Goal: Information Seeking & Learning: Learn about a topic

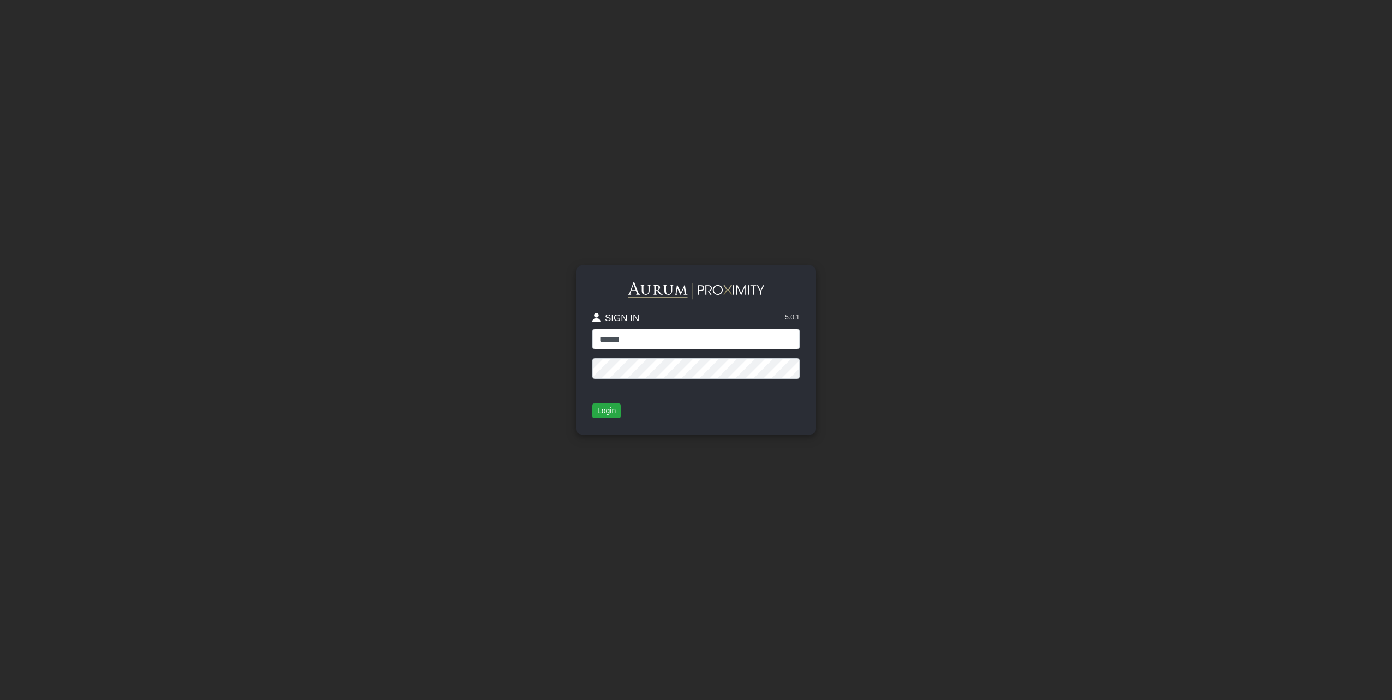
type input "******"
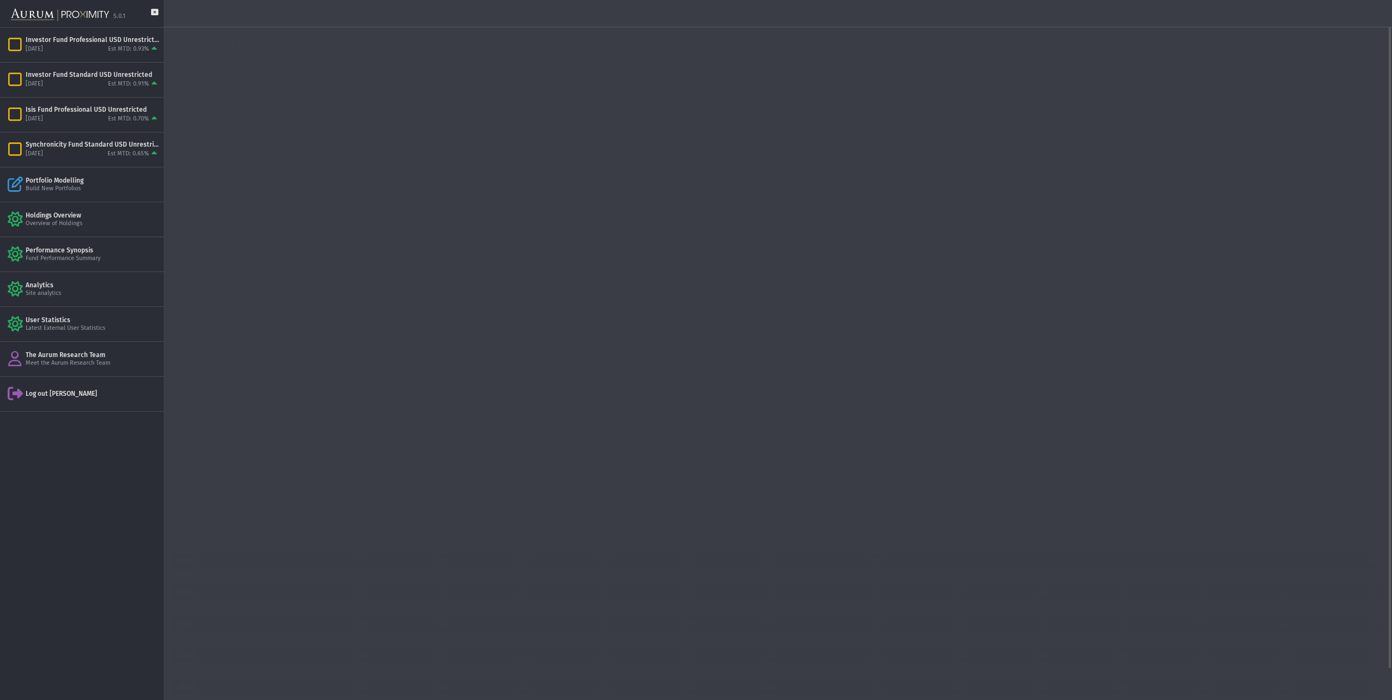
click at [267, 73] on link "PORTFOLIO" at bounding box center [278, 73] width 78 height 22
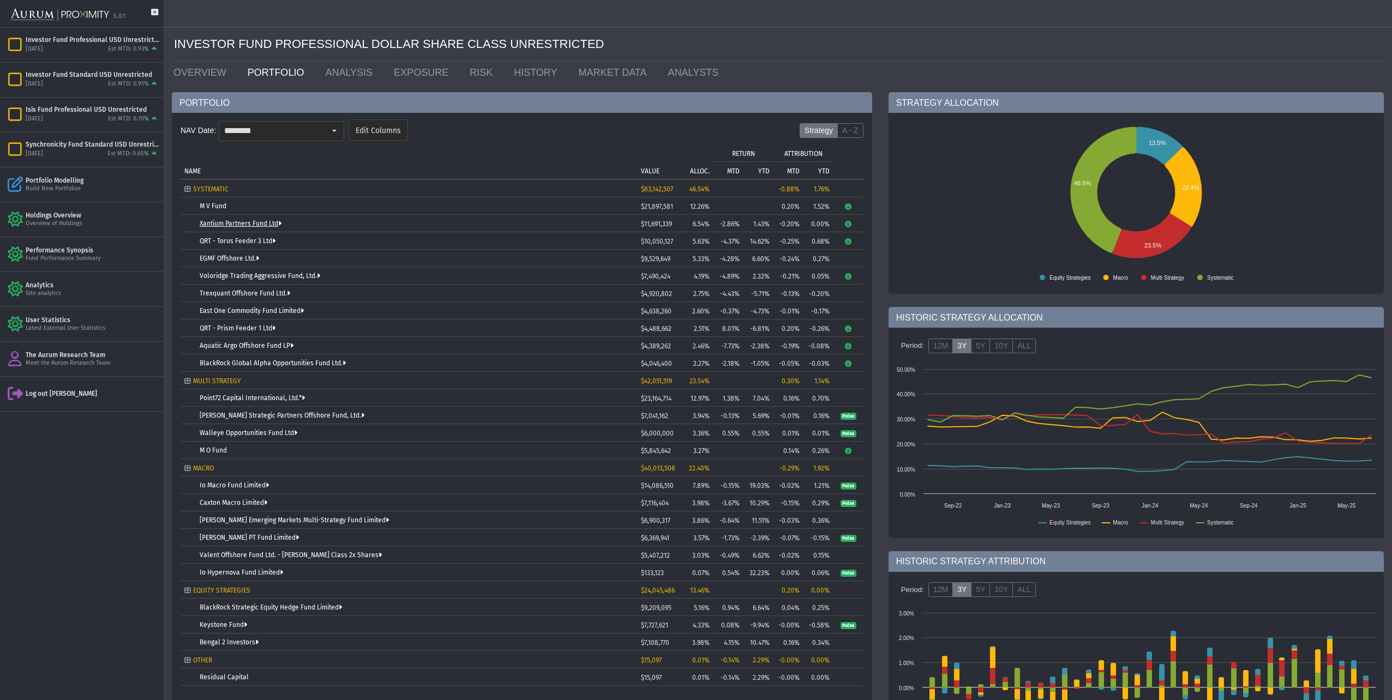
click at [226, 226] on link "Xantium Partners Fund Ltd" at bounding box center [241, 224] width 82 height 8
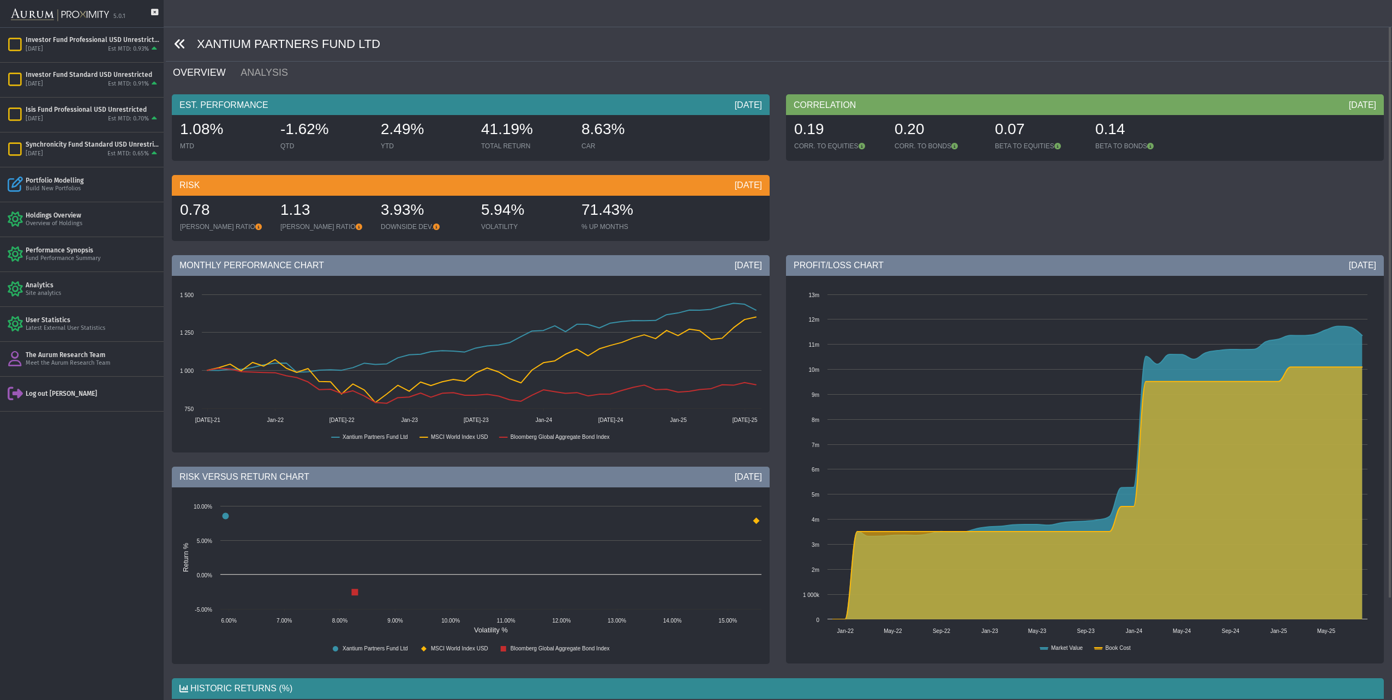
click at [177, 45] on icon at bounding box center [180, 44] width 12 height 12
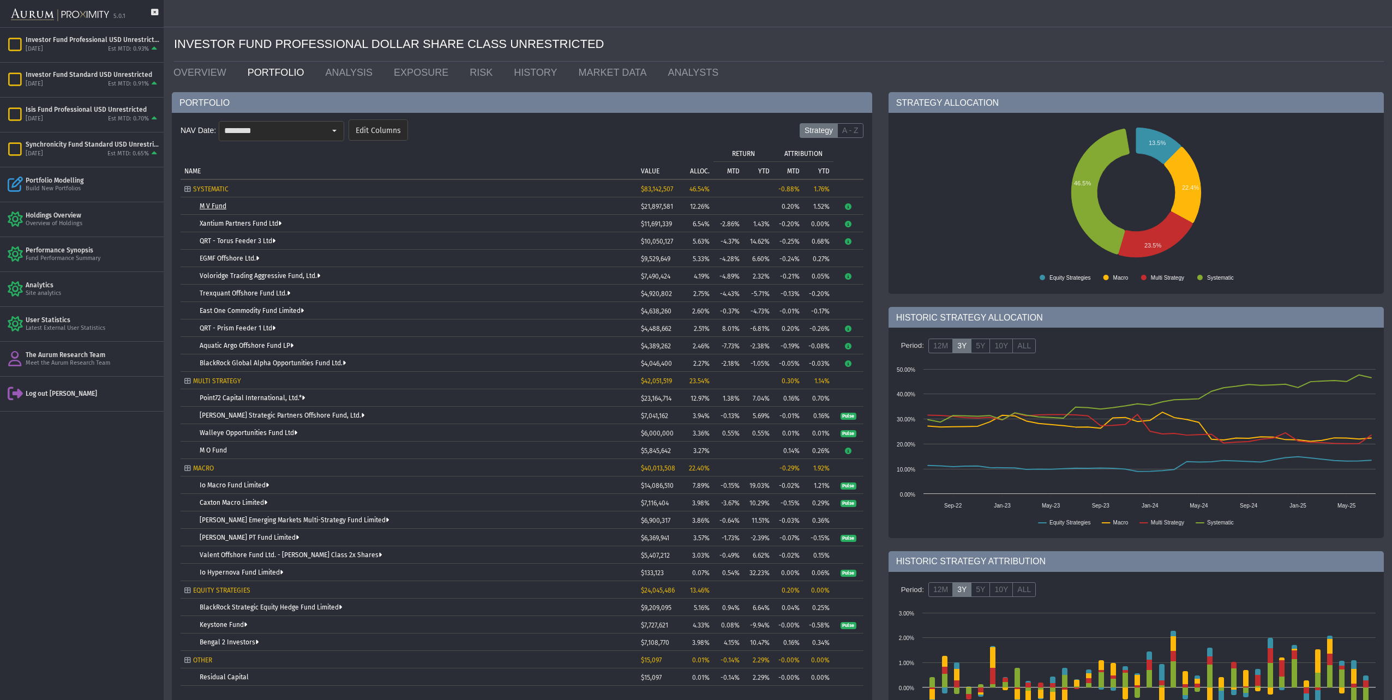
click at [213, 203] on link "M V Fund" at bounding box center [213, 206] width 27 height 8
click at [208, 207] on link "M V Fund" at bounding box center [213, 206] width 27 height 8
click at [185, 75] on link "OVERVIEW" at bounding box center [202, 73] width 74 height 22
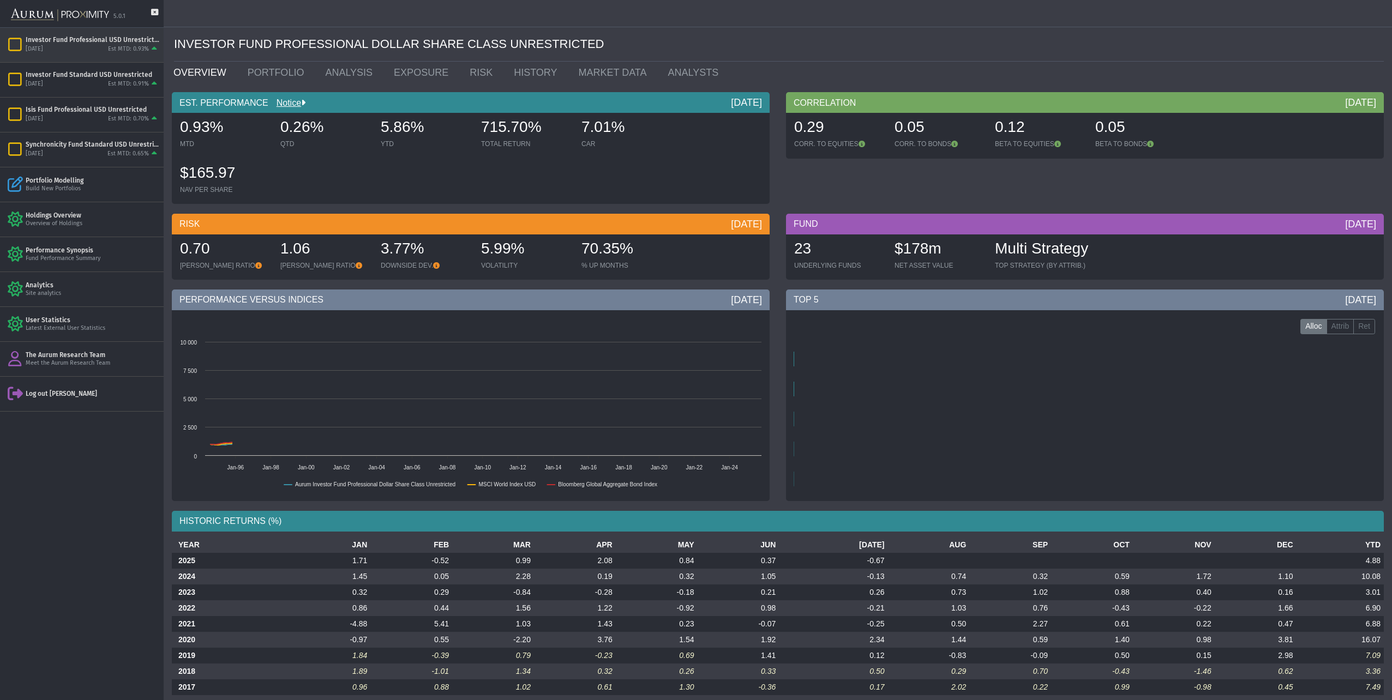
click at [73, 40] on div "Investor Fund Professional USD Unrestricted" at bounding box center [93, 39] width 134 height 9
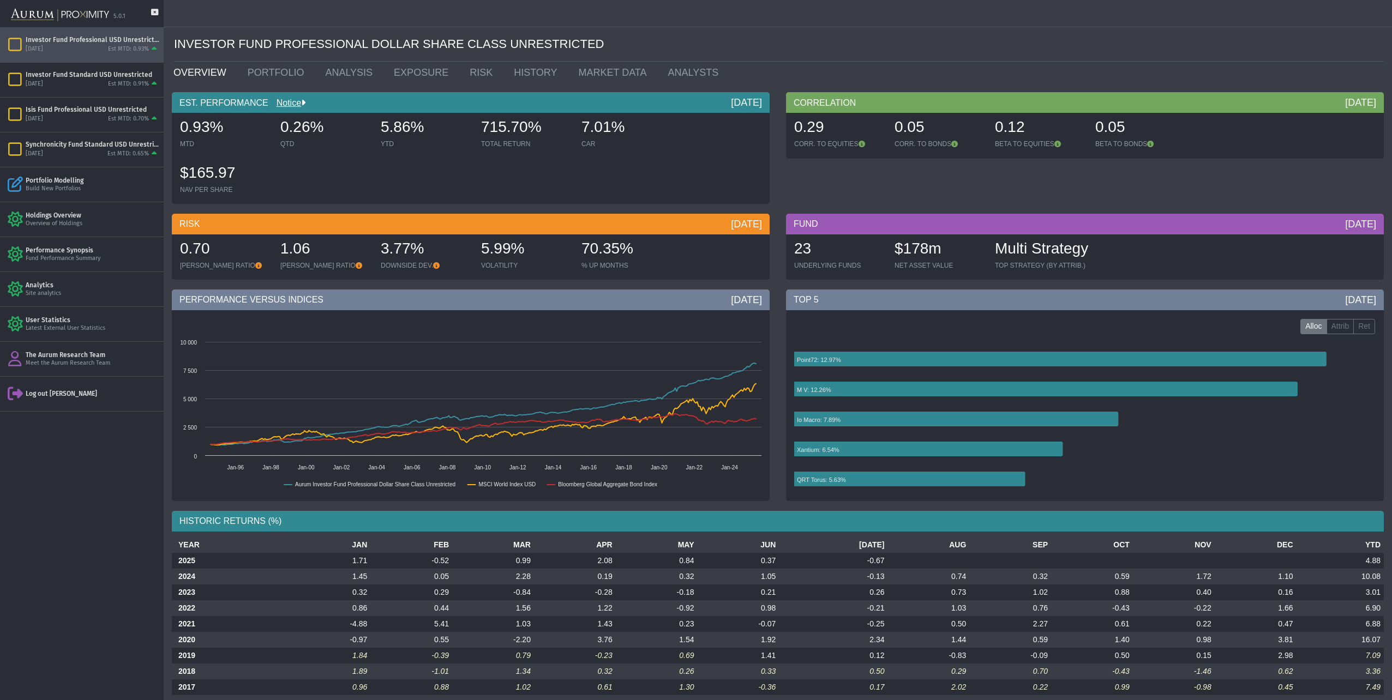
drag, startPoint x: 73, startPoint y: 40, endPoint x: 44, endPoint y: 56, distance: 32.2
click at [44, 56] on div "Investor Fund Professional USD Unrestricted [DATE] Est MTD: 0.93%" at bounding box center [82, 45] width 164 height 34
click at [43, 83] on div "[DATE]" at bounding box center [34, 84] width 17 height 8
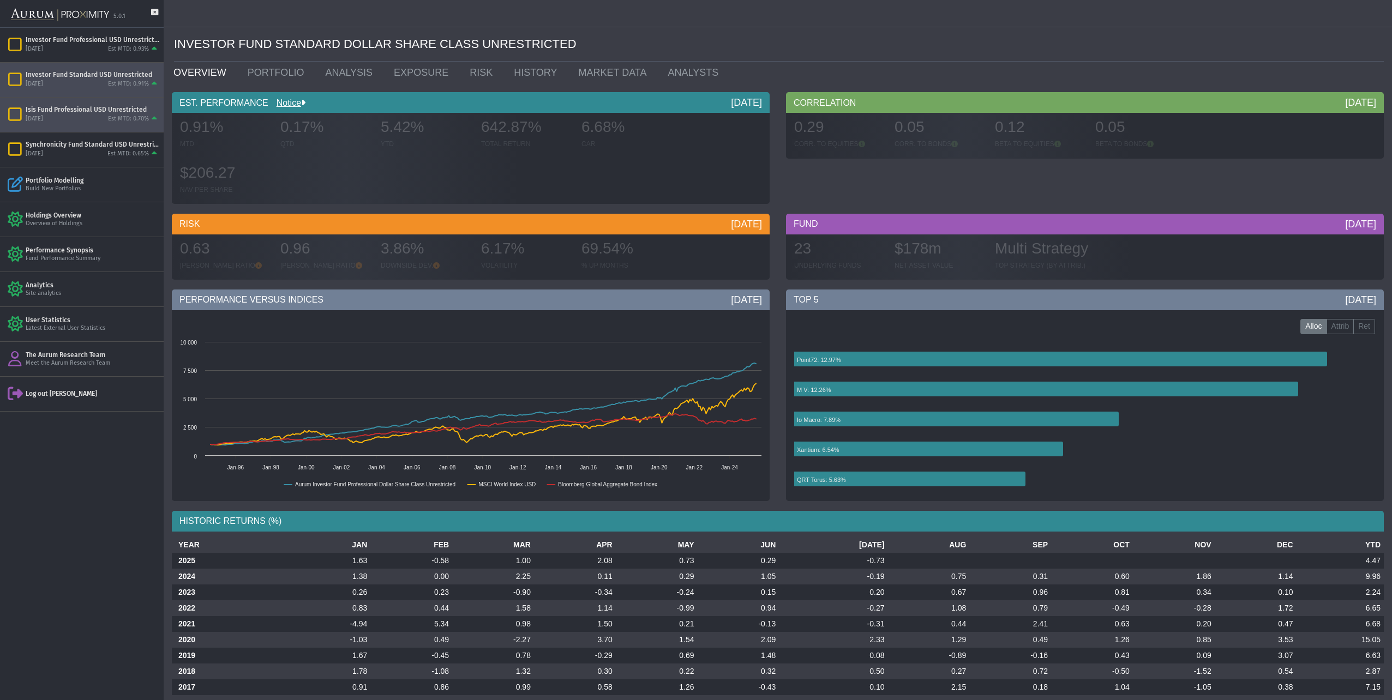
click at [54, 113] on div "Isis Fund Professional USD Unrestricted" at bounding box center [93, 109] width 134 height 9
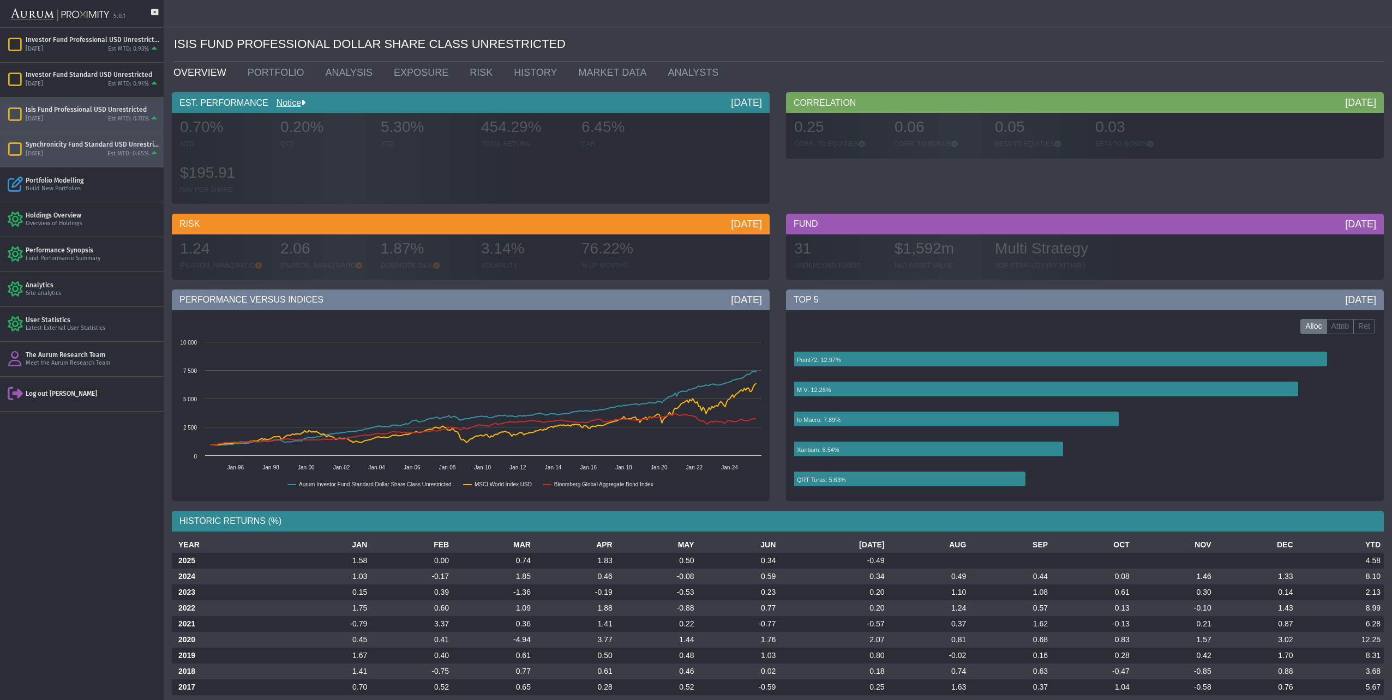
click at [57, 143] on div "Synchronicity Fund Standard USD Unrestricted" at bounding box center [93, 144] width 134 height 9
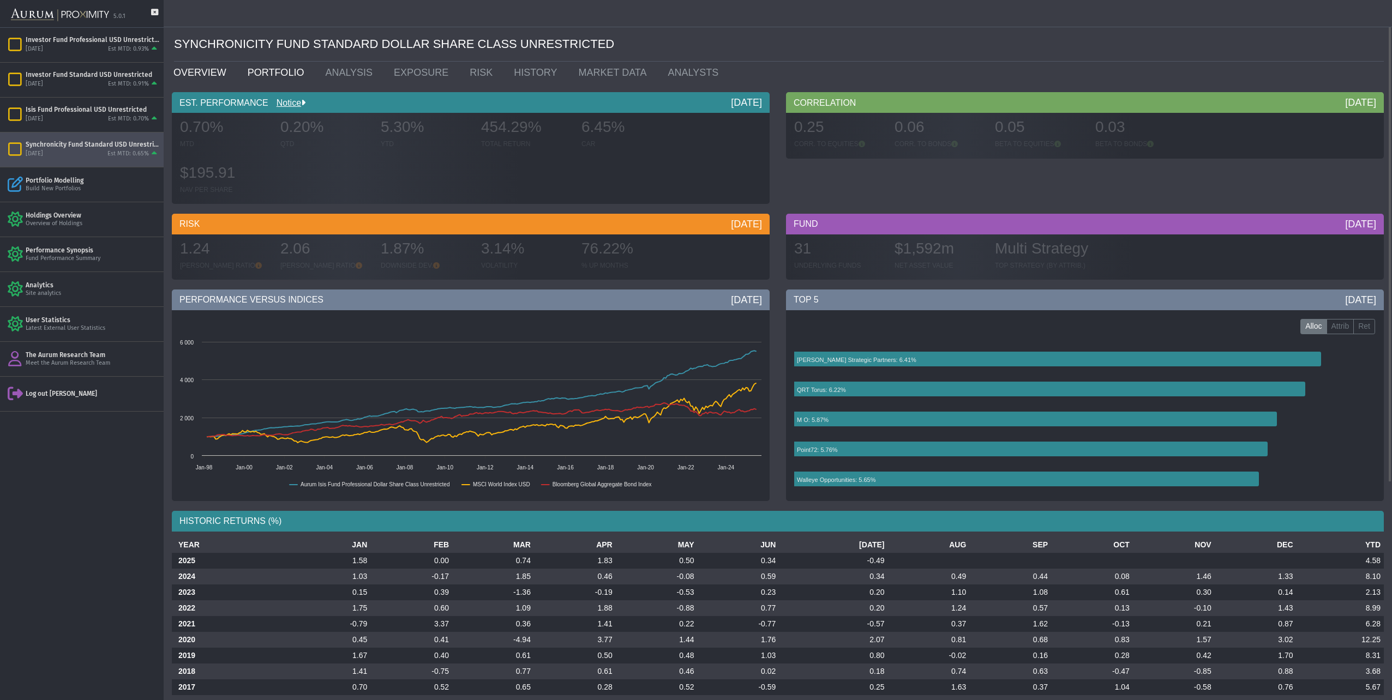
click at [273, 70] on link "PORTFOLIO" at bounding box center [278, 73] width 78 height 22
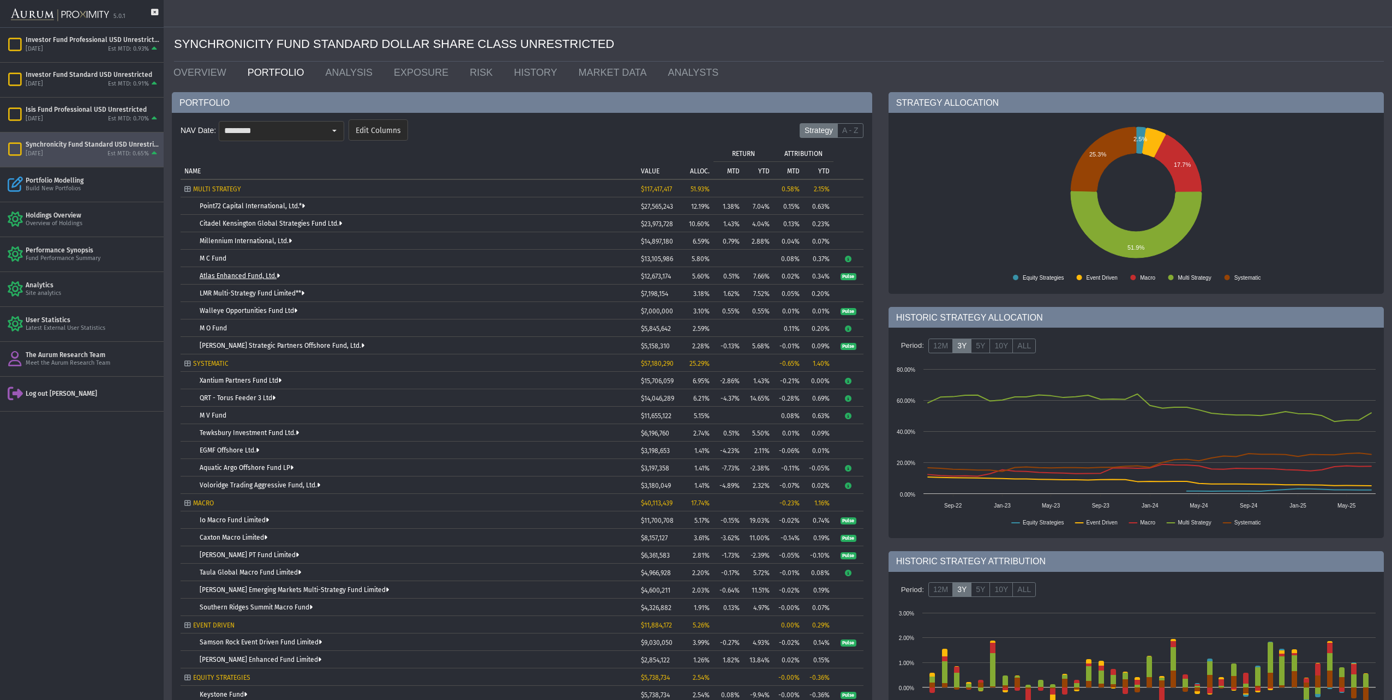
click at [235, 275] on link "Atlas Enhanced Fund, Ltd." at bounding box center [240, 276] width 80 height 8
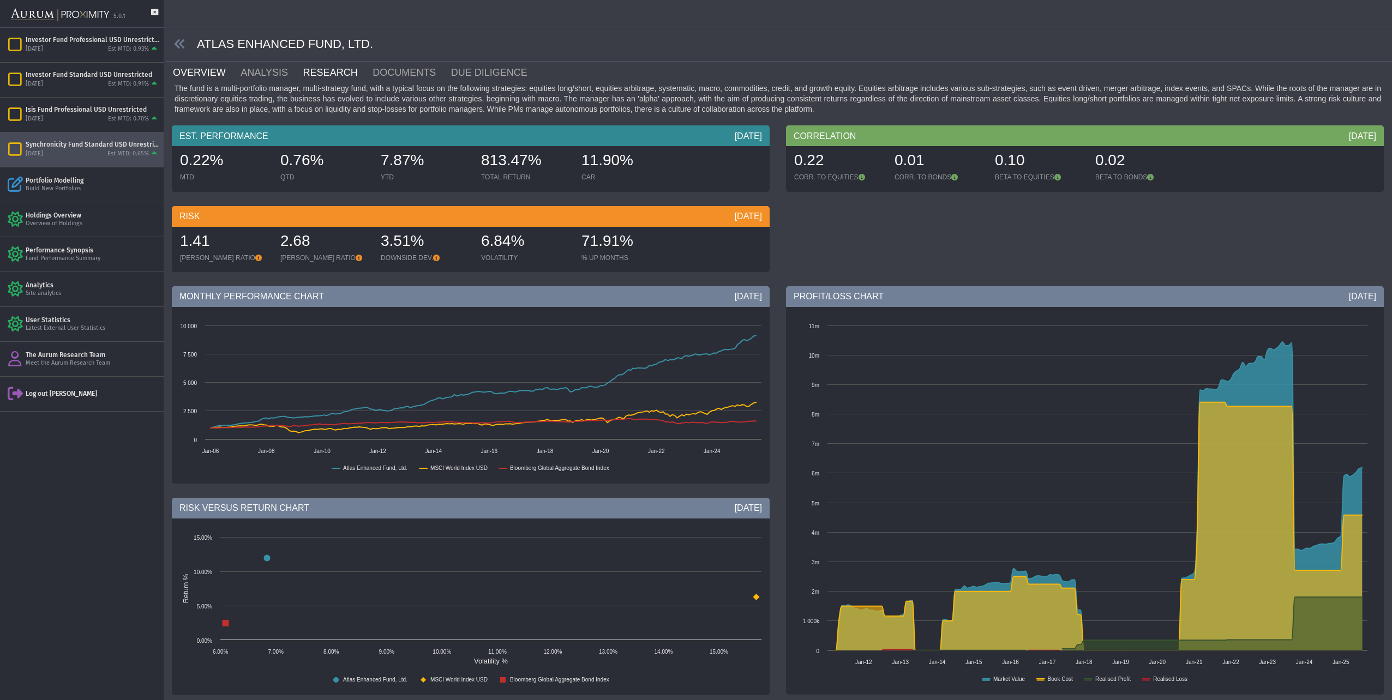
click at [309, 69] on link "RESEARCH" at bounding box center [337, 73] width 70 height 22
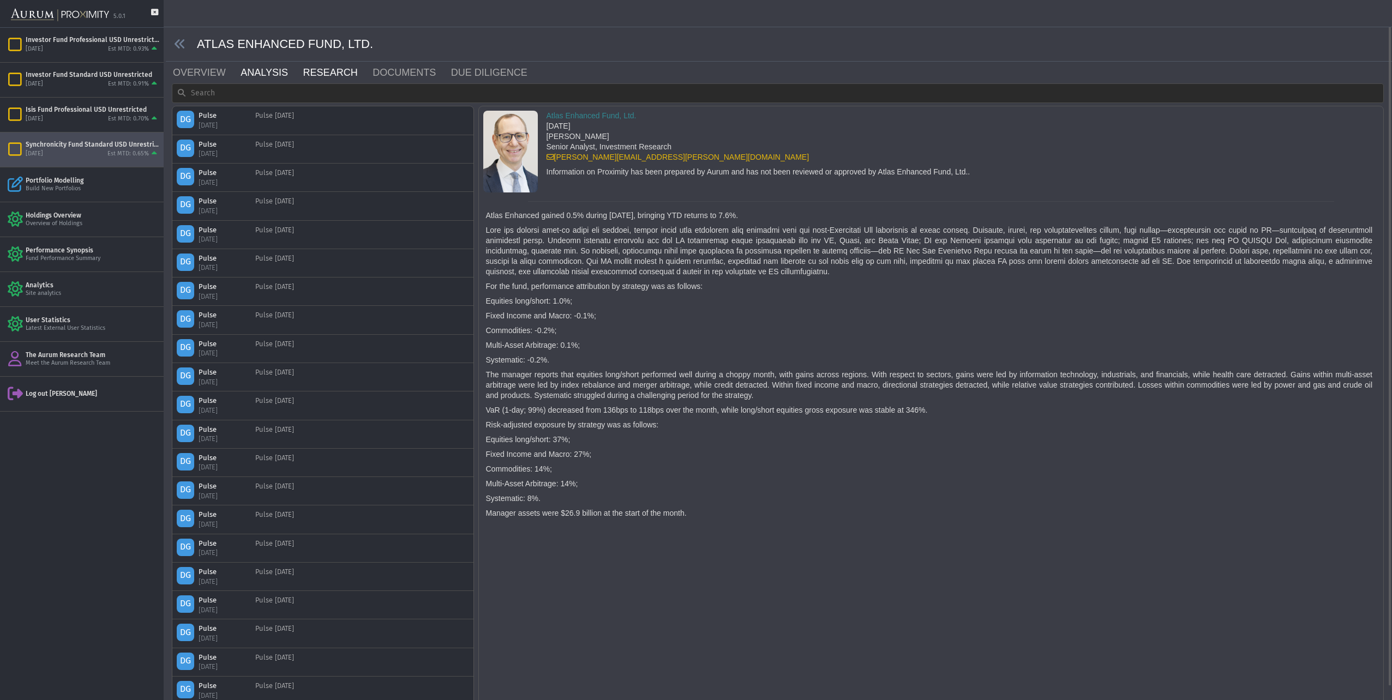
click at [259, 77] on link "ANALYSIS" at bounding box center [270, 73] width 62 height 22
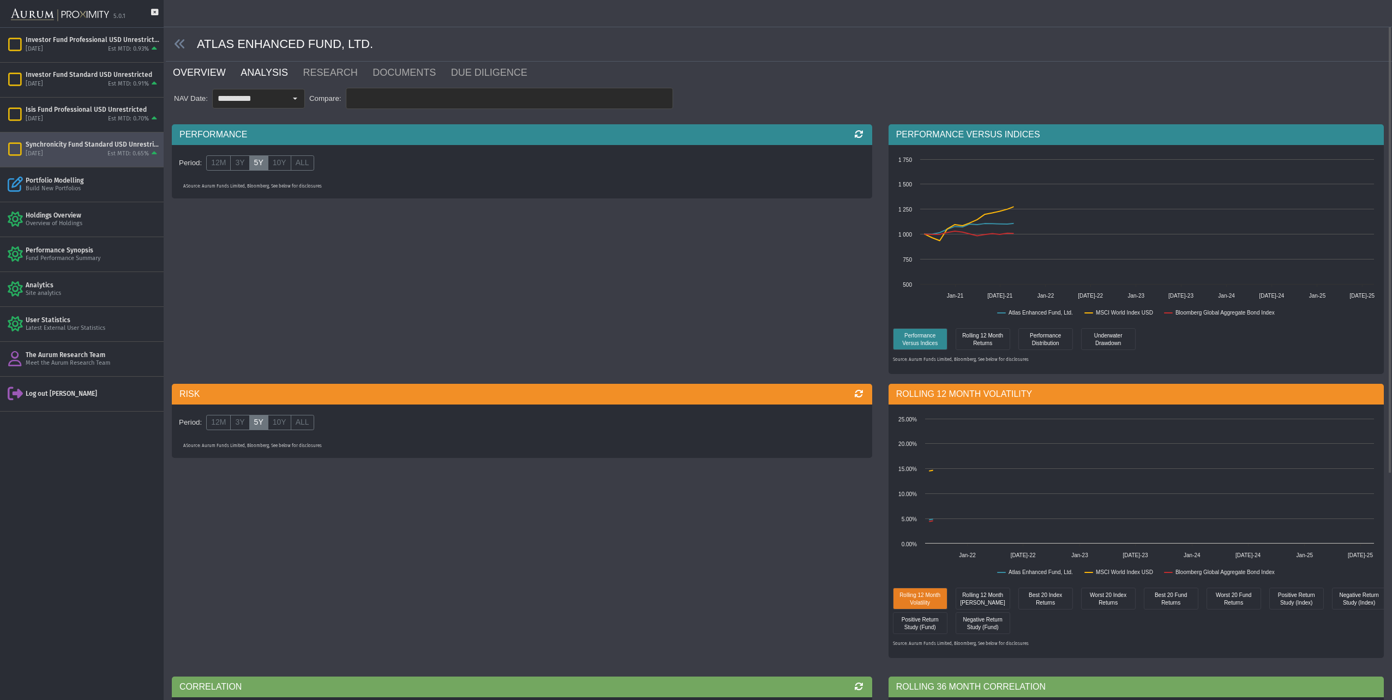
click at [211, 74] on link "OVERVIEW" at bounding box center [206, 73] width 68 height 22
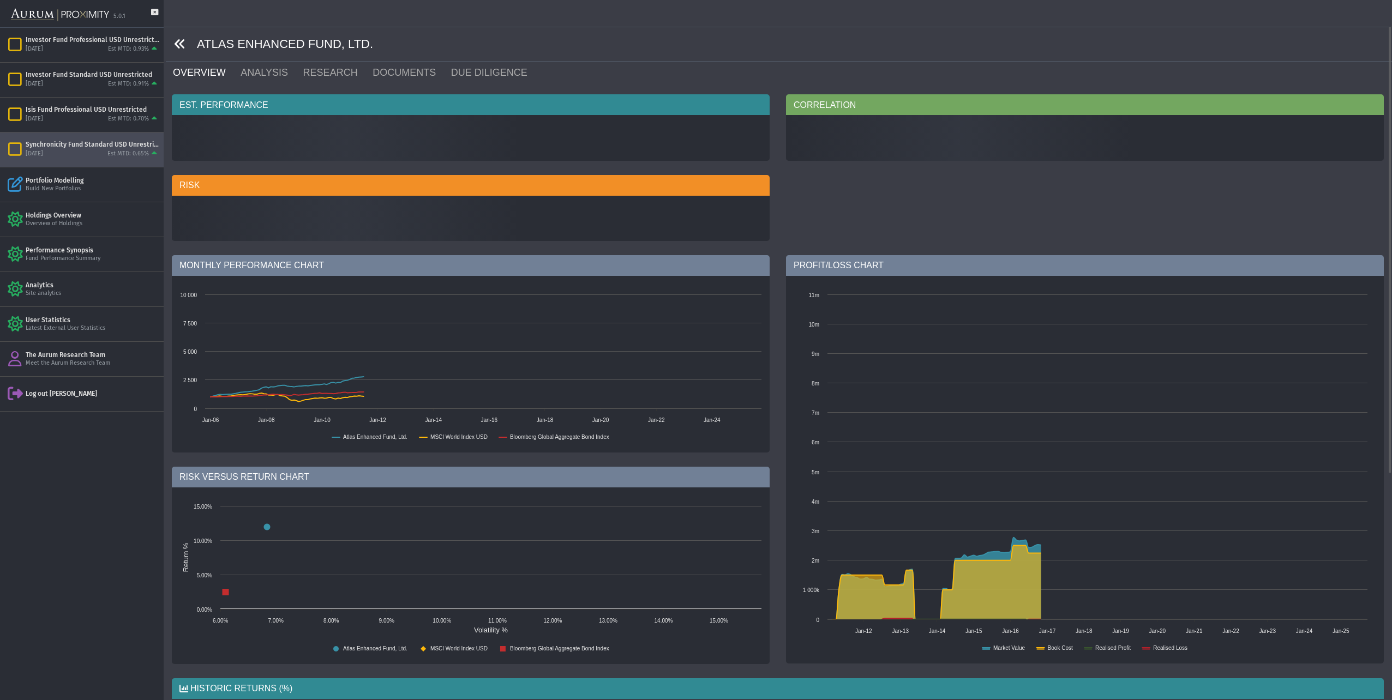
click at [181, 45] on icon at bounding box center [180, 44] width 12 height 12
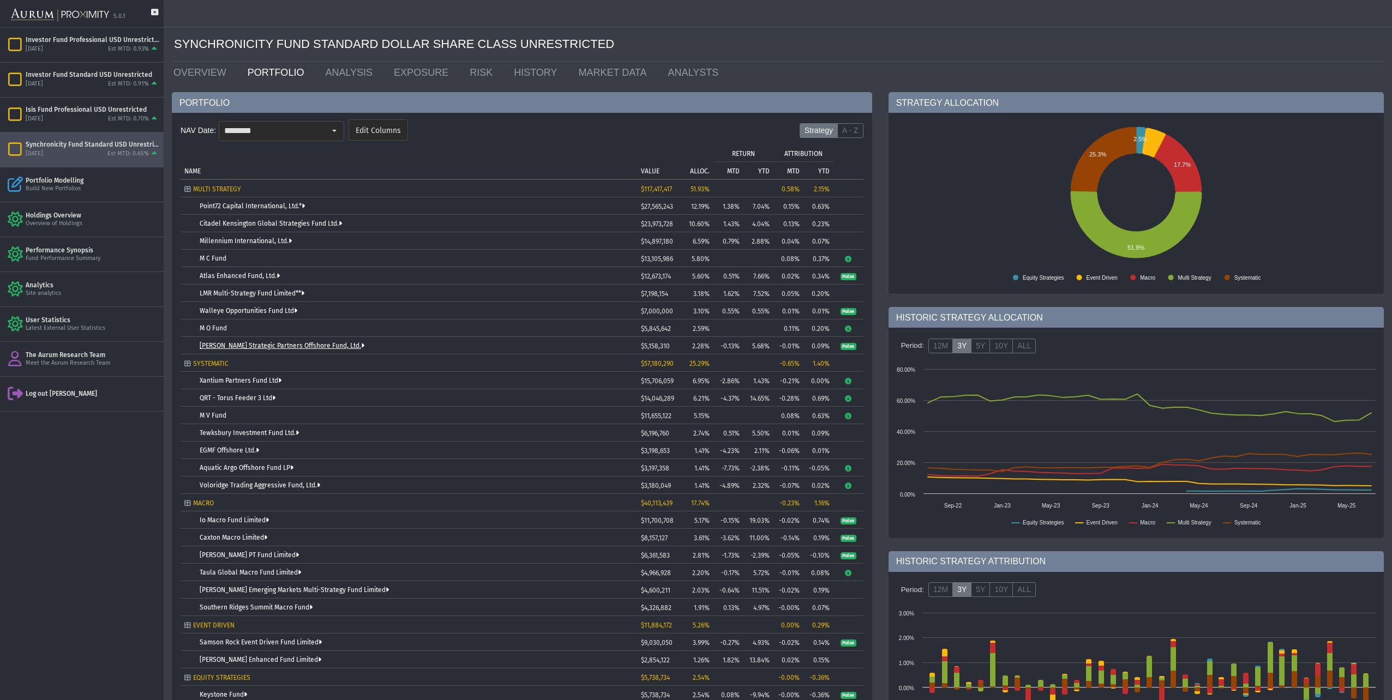
click at [229, 347] on link "[PERSON_NAME] Strategic Partners Offshore Fund, Ltd." at bounding box center [282, 346] width 165 height 8
click at [517, 70] on link "HISTORY" at bounding box center [538, 73] width 64 height 22
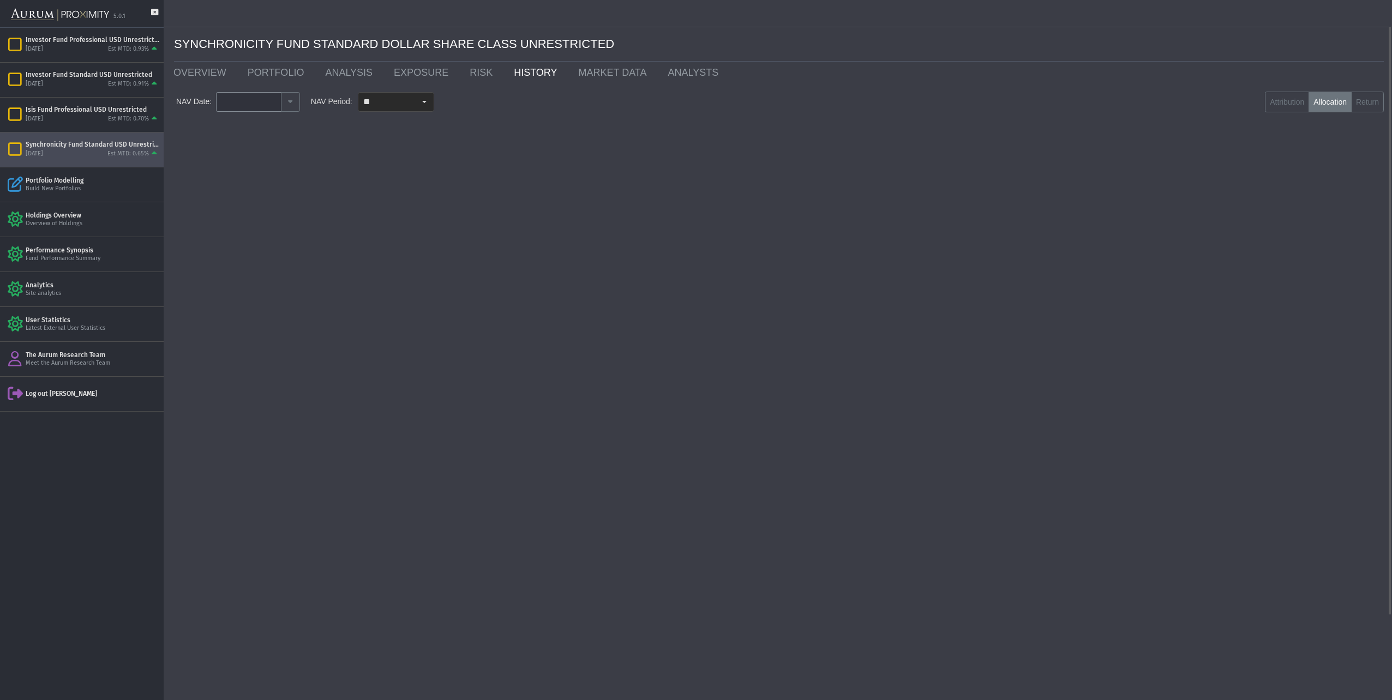
type input "********"
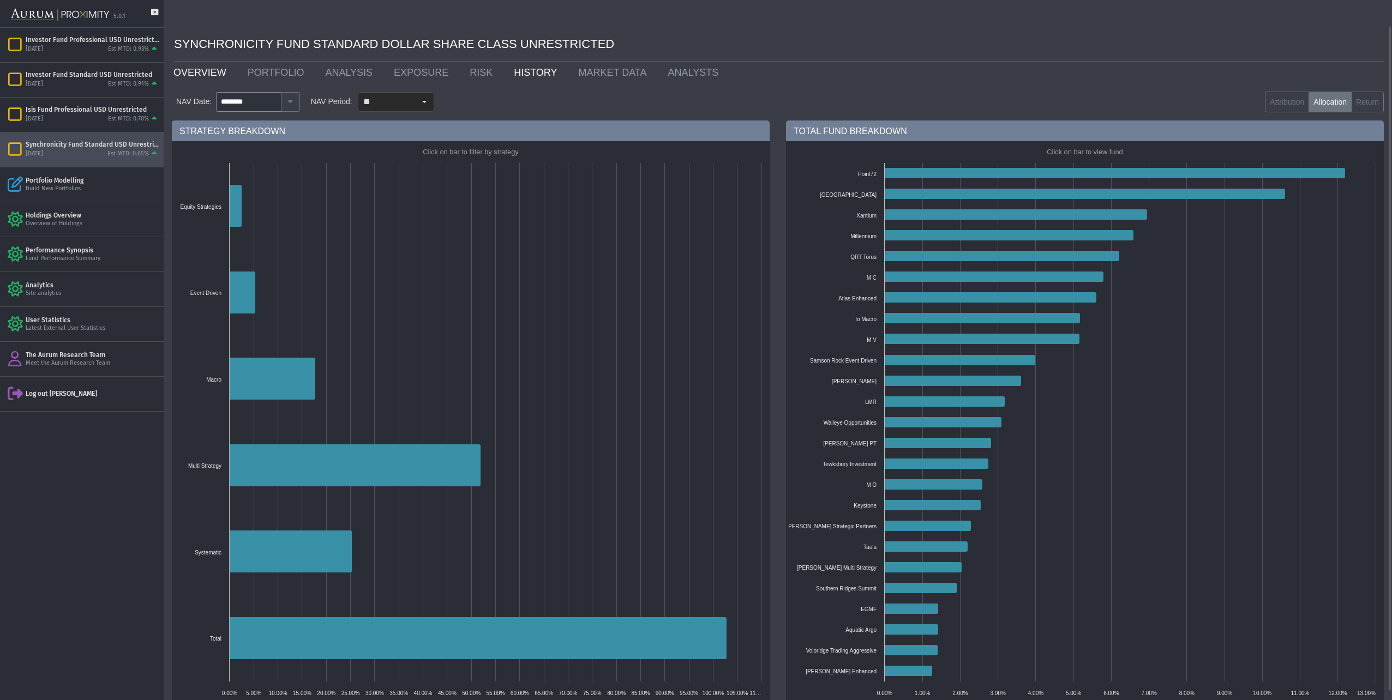
click at [199, 73] on link "OVERVIEW" at bounding box center [202, 73] width 74 height 22
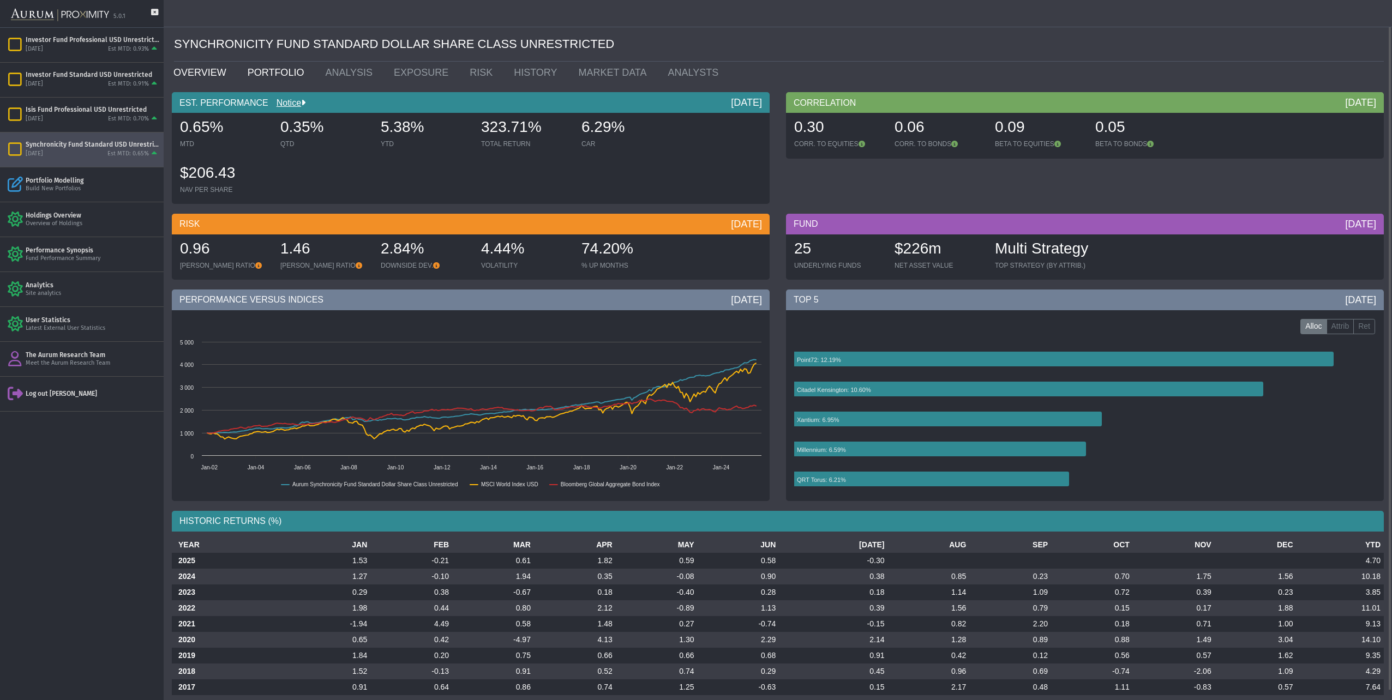
click at [274, 74] on link "PORTFOLIO" at bounding box center [278, 73] width 78 height 22
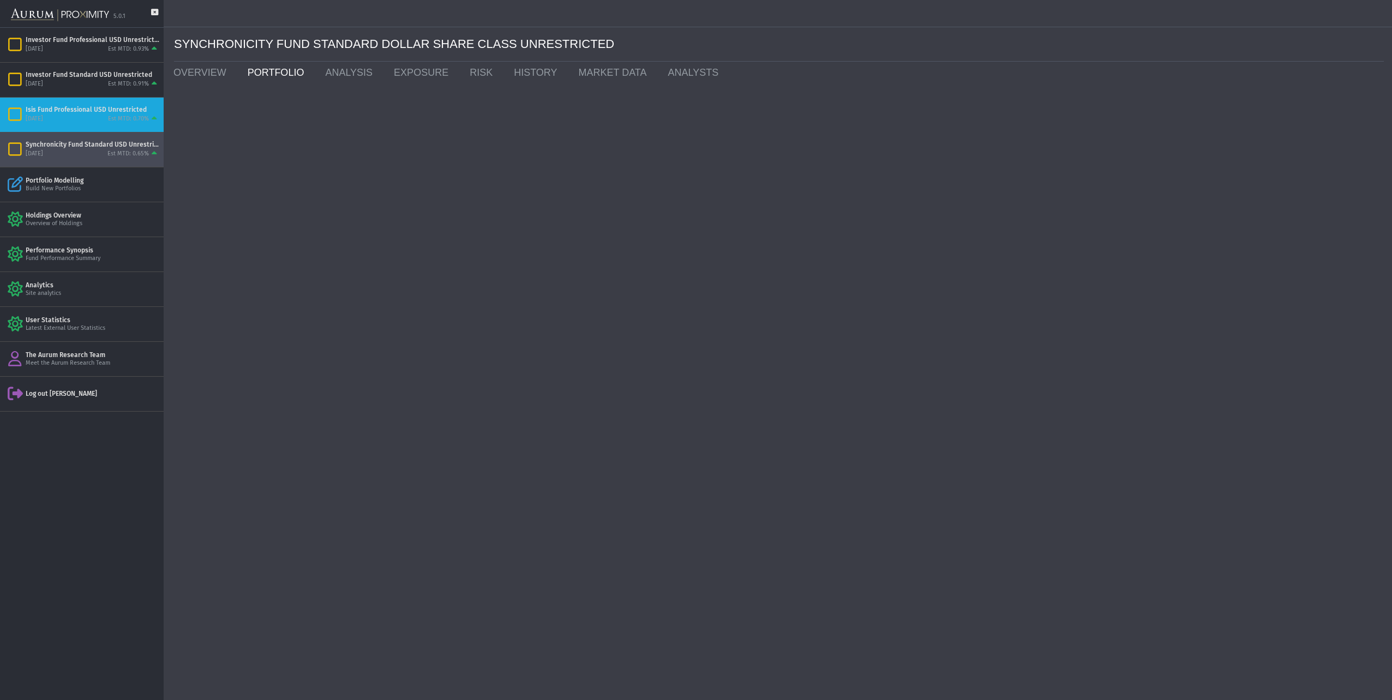
click at [106, 112] on div "Isis Fund Professional USD Unrestricted" at bounding box center [93, 109] width 134 height 9
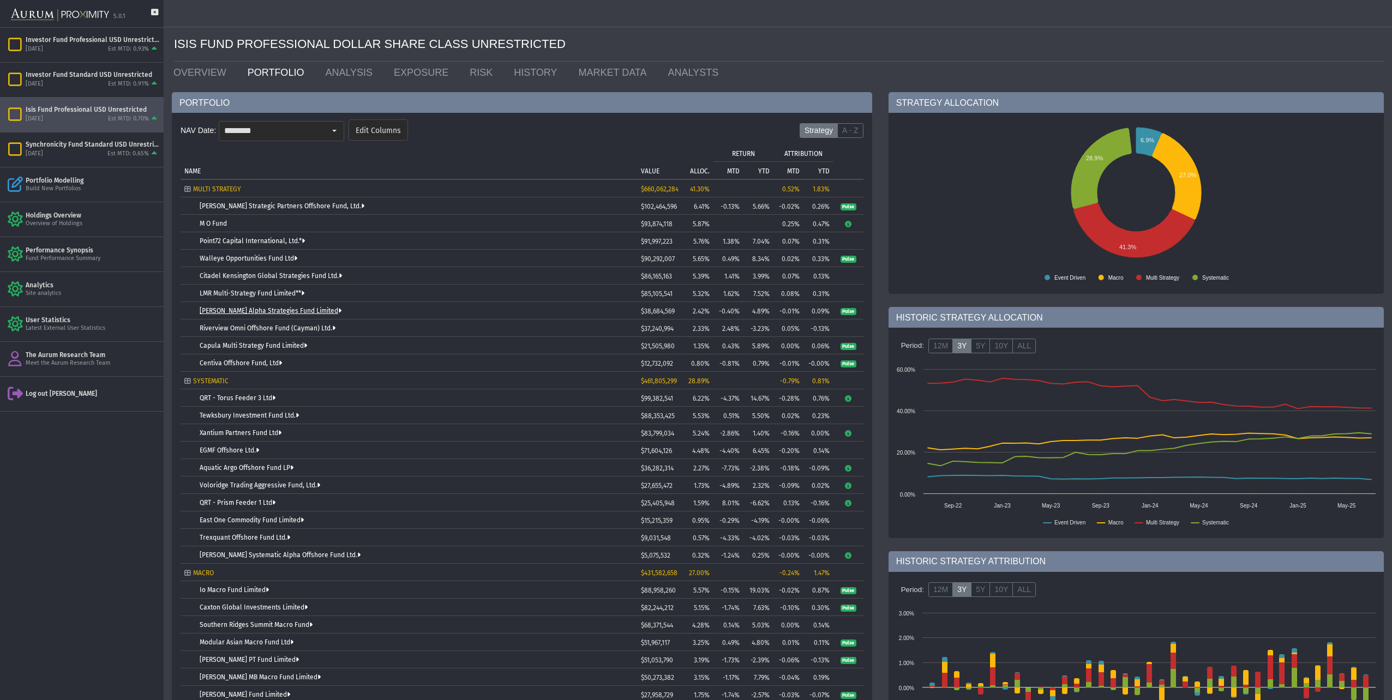
drag, startPoint x: 257, startPoint y: 306, endPoint x: 255, endPoint y: 311, distance: 5.6
click at [254, 309] on td "[PERSON_NAME] Alpha Strategies Fund Limited" at bounding box center [409, 310] width 457 height 17
click at [256, 311] on link "[PERSON_NAME] Alpha Strategies Fund Limited" at bounding box center [271, 311] width 142 height 8
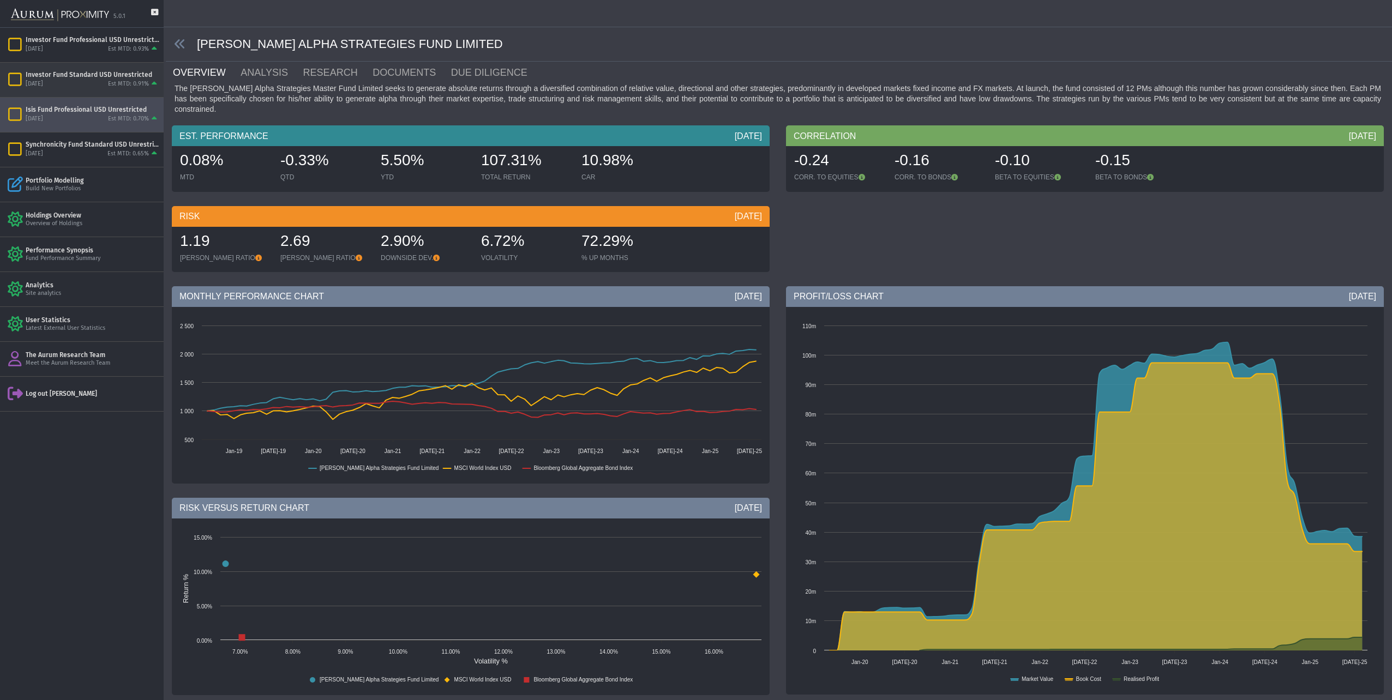
click at [59, 76] on div "Investor Fund Standard USD Unrestricted" at bounding box center [93, 74] width 134 height 9
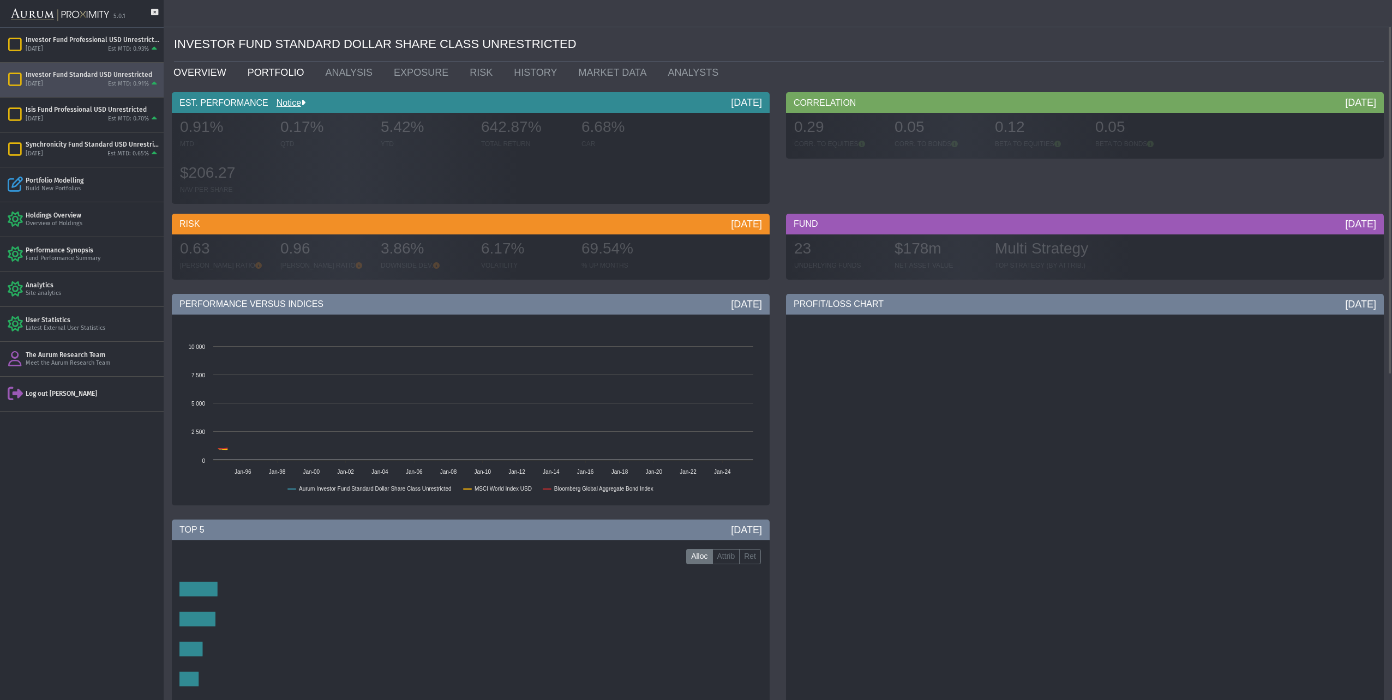
click at [266, 70] on link "PORTFOLIO" at bounding box center [278, 73] width 78 height 22
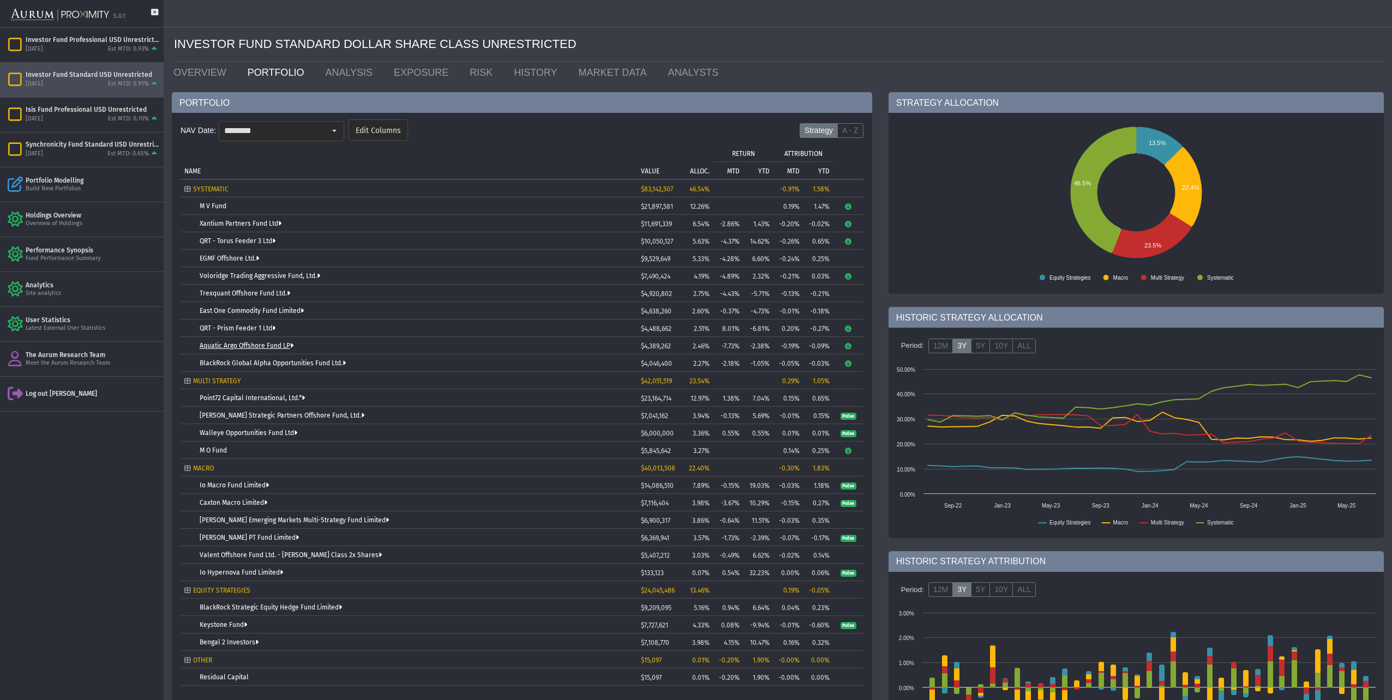
click at [253, 343] on link "Aquatic Argo Offshore Fund LP" at bounding box center [247, 346] width 94 height 8
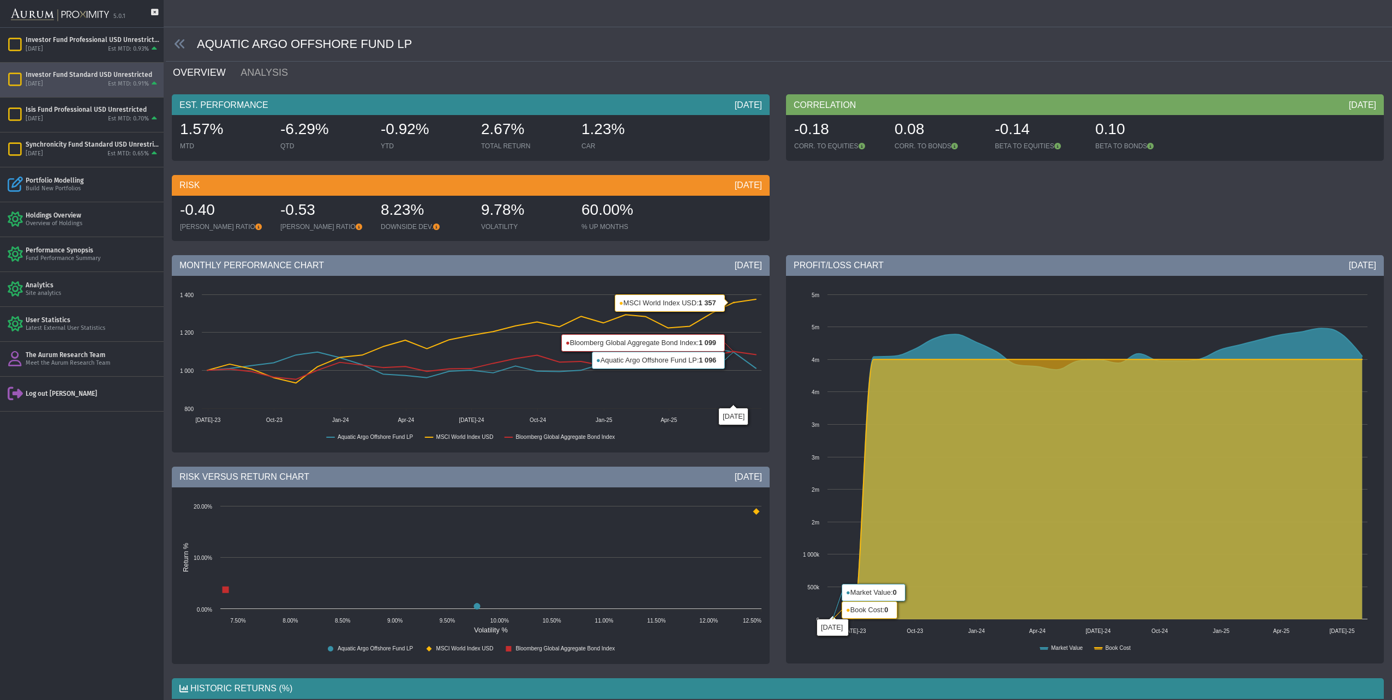
drag, startPoint x: 401, startPoint y: 191, endPoint x: 409, endPoint y: 200, distance: 11.6
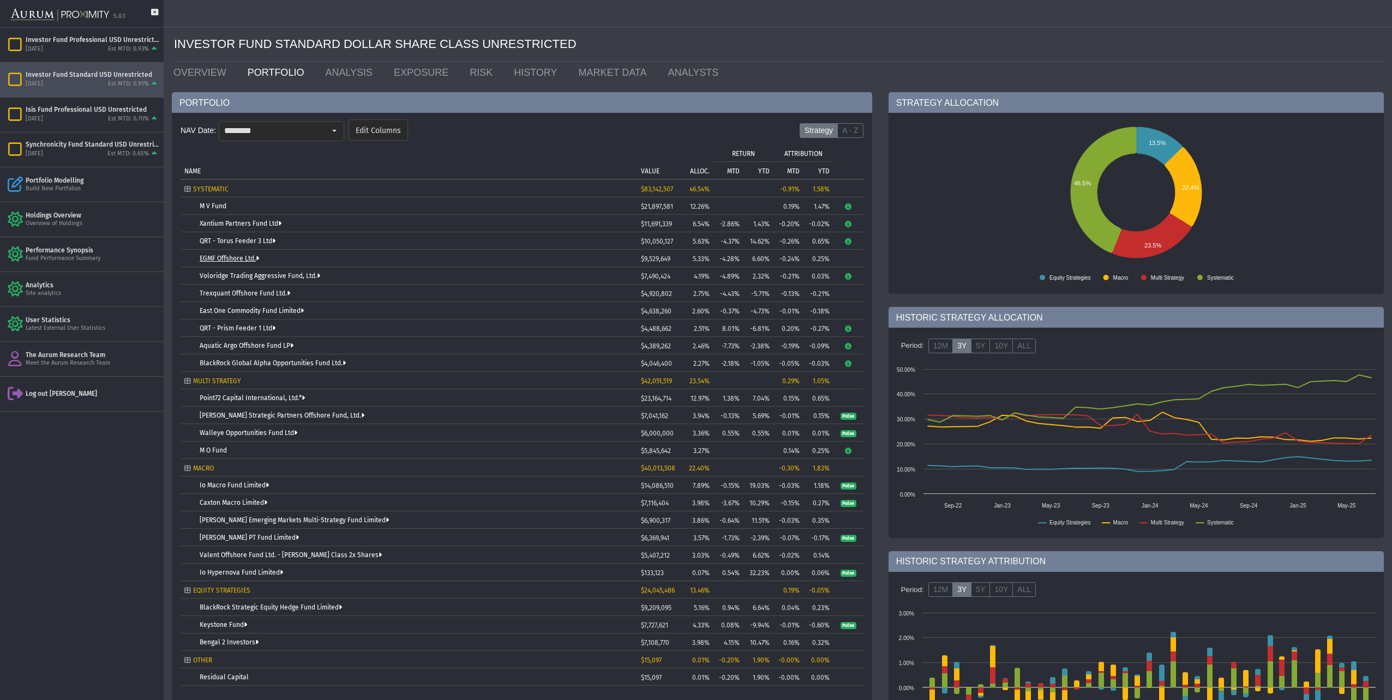
click at [220, 260] on link "EGMF Offshore Ltd." at bounding box center [229, 259] width 59 height 8
click at [235, 434] on link "Walleye Opportunities Fund Ltd" at bounding box center [249, 433] width 98 height 8
